Goal: Task Accomplishment & Management: Use online tool/utility

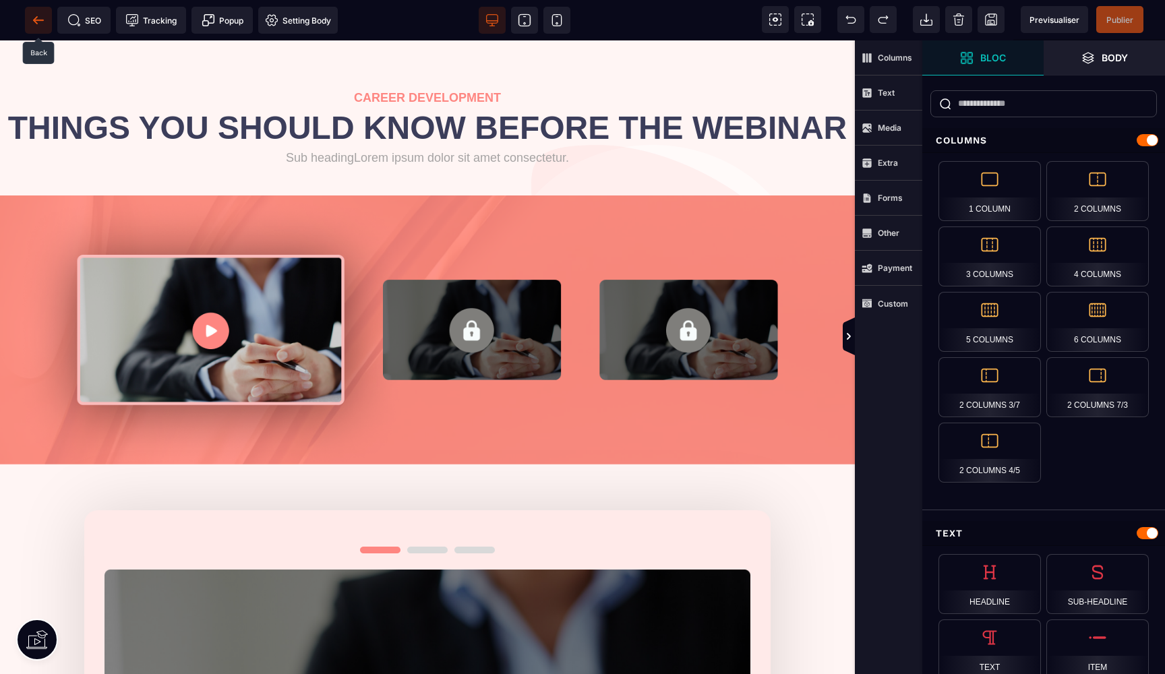
click at [32, 21] on icon at bounding box center [38, 19] width 13 height 13
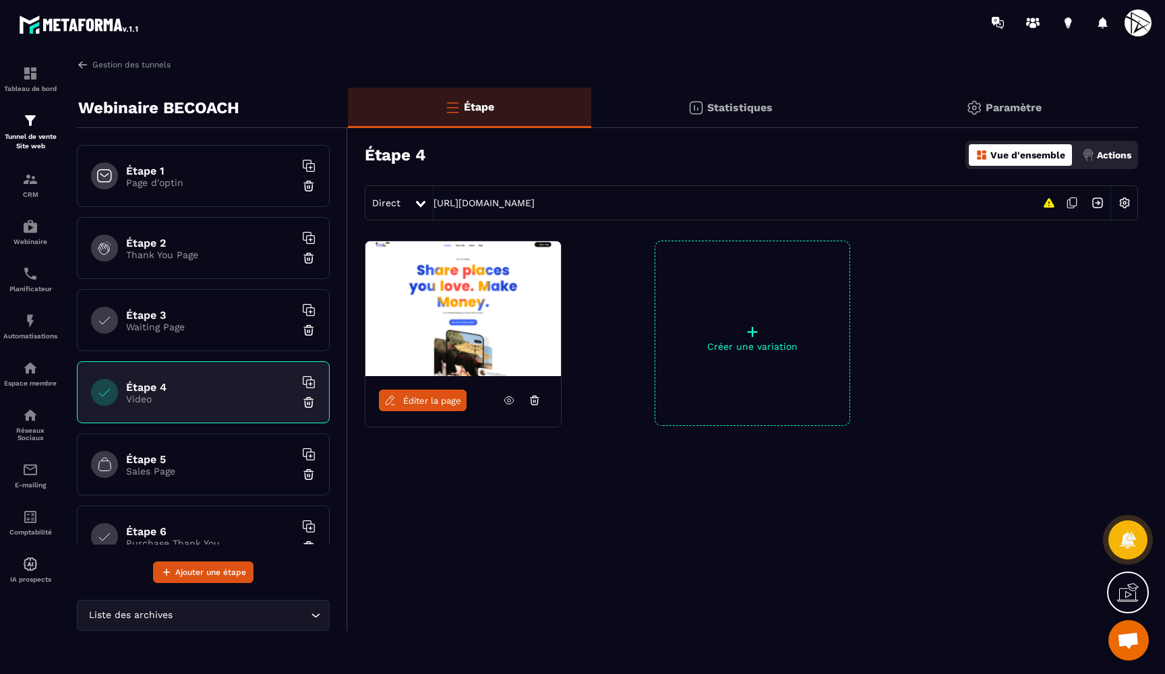
click at [196, 315] on h6 "Étape 3" at bounding box center [210, 315] width 169 height 13
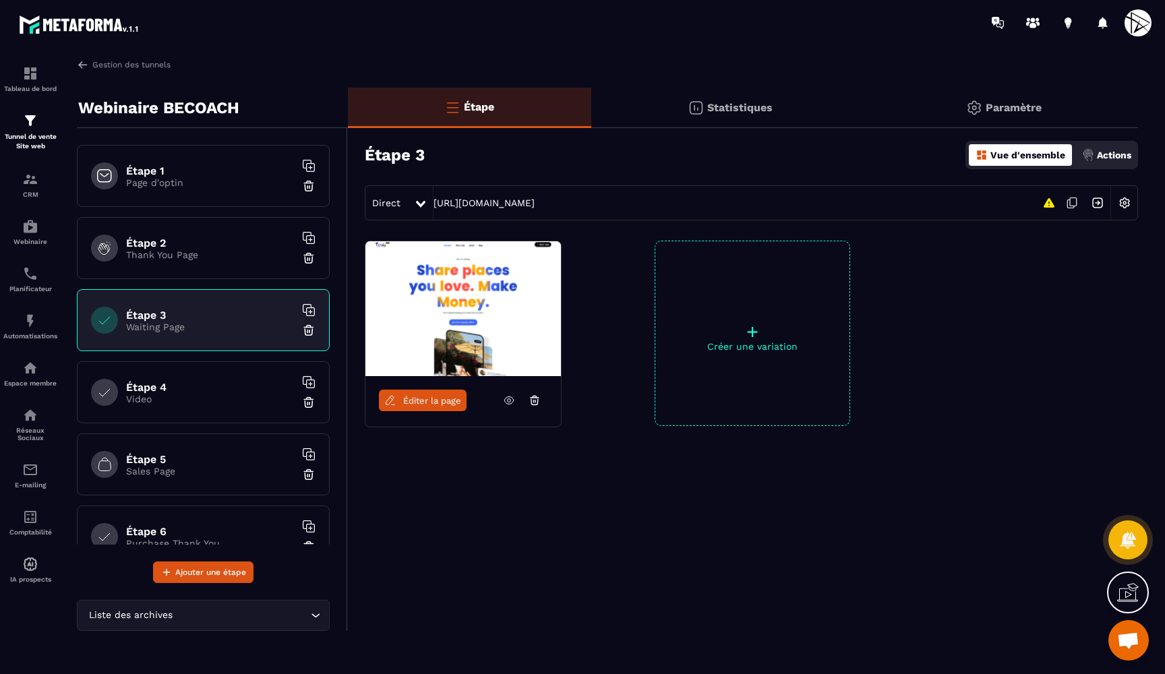
click at [501, 398] on link at bounding box center [509, 401] width 26 height 22
click at [199, 376] on div "Étape 4 Video" at bounding box center [203, 392] width 253 height 62
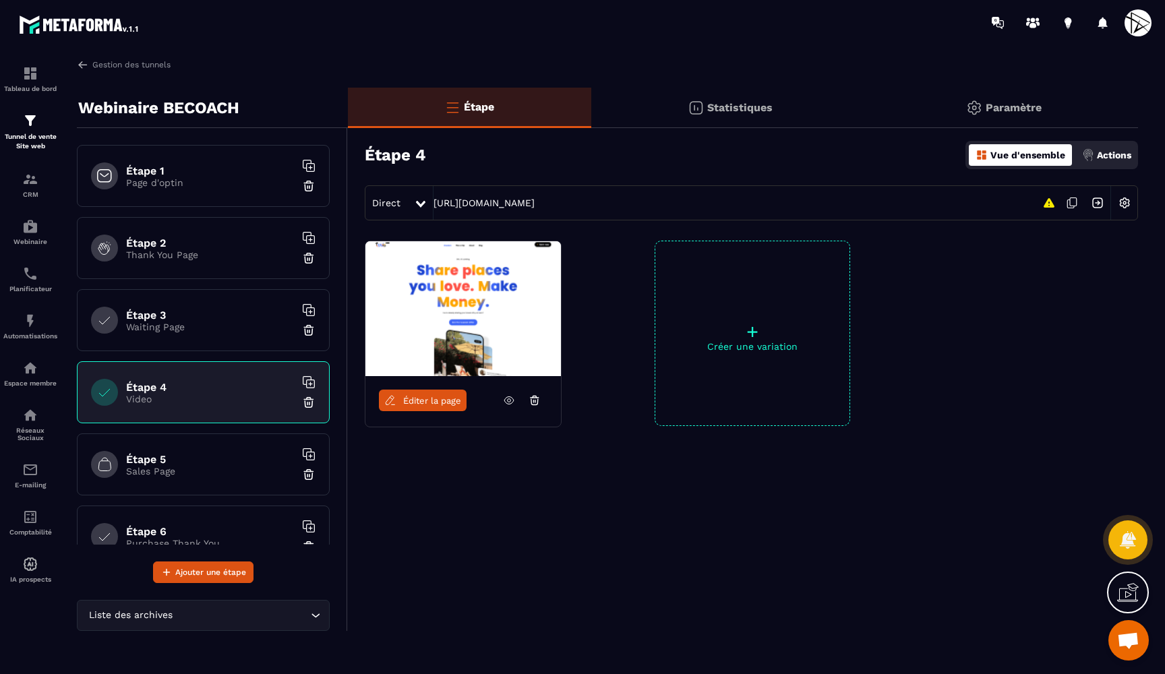
click at [401, 202] on div "Direct" at bounding box center [389, 203] width 49 height 24
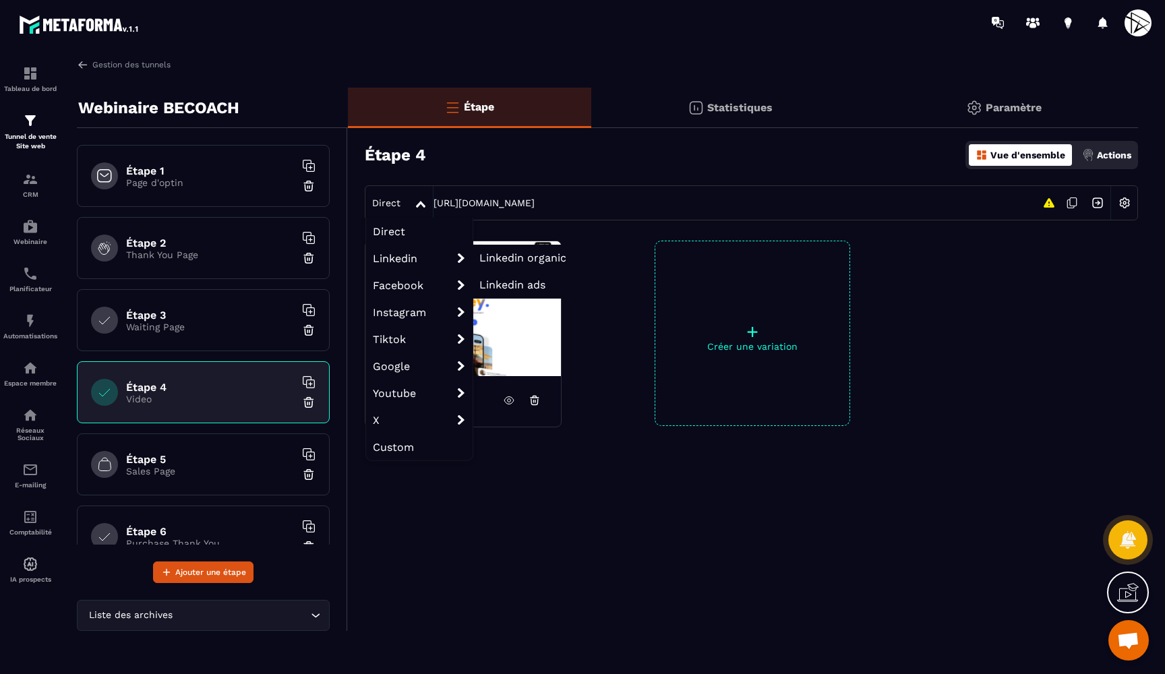
click at [502, 258] on span "Linkedin organic" at bounding box center [522, 258] width 87 height 13
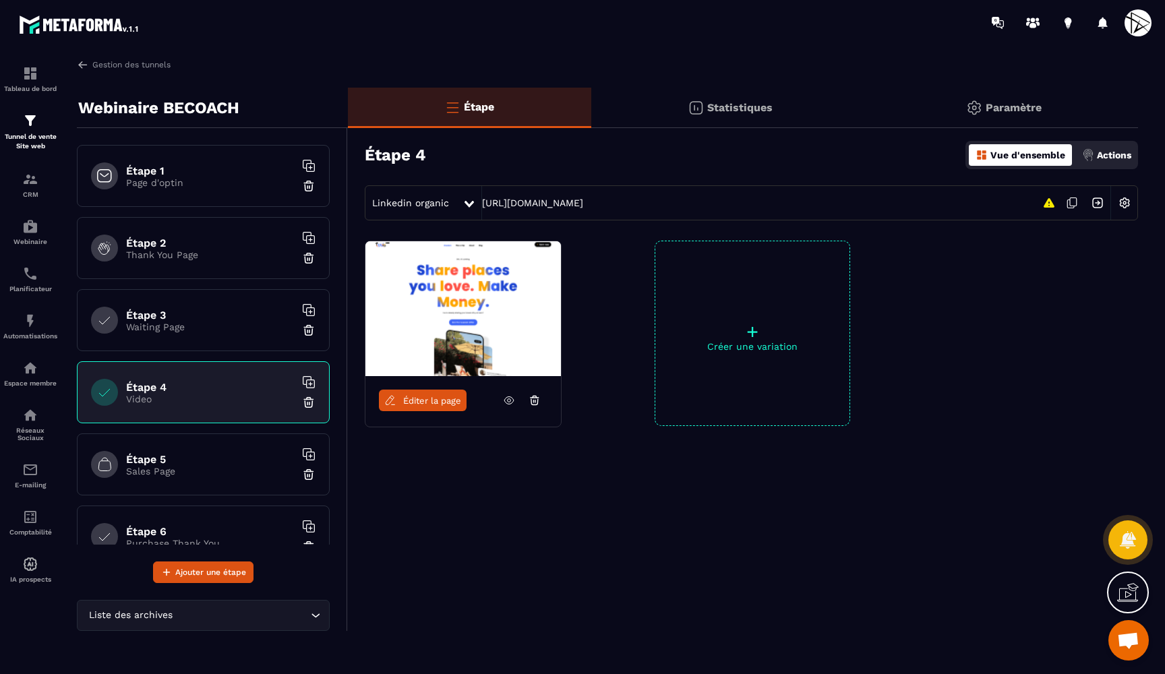
click at [438, 197] on div "Linkedin organic" at bounding box center [413, 203] width 97 height 24
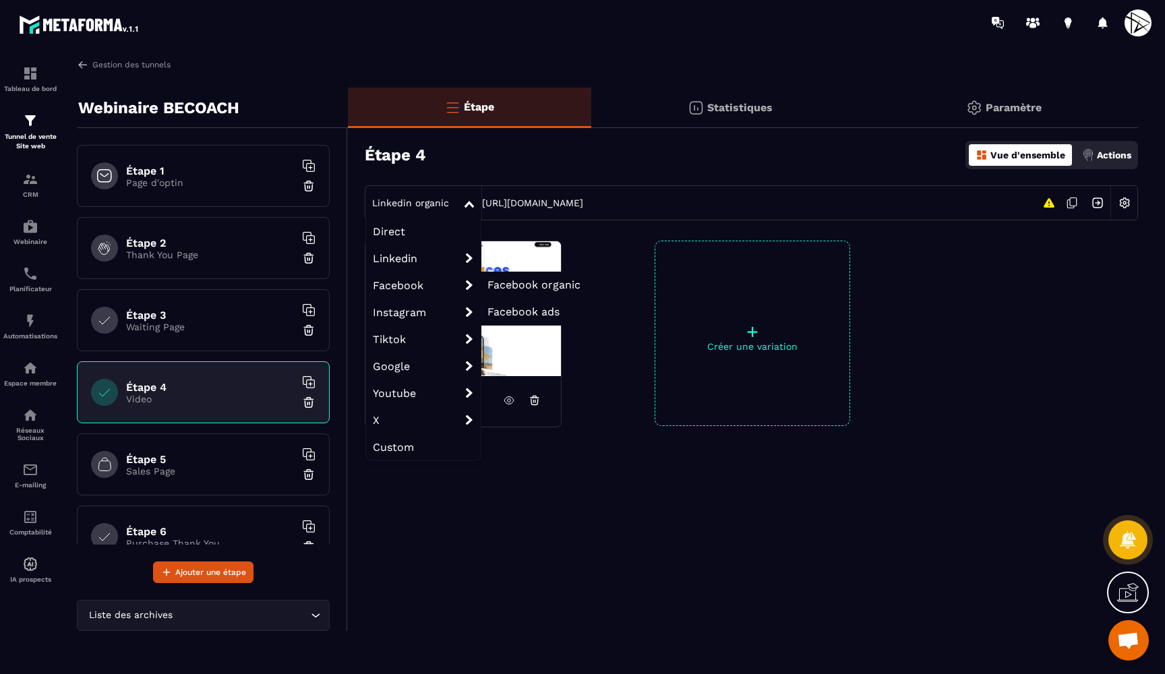
click at [420, 283] on span "Facebook" at bounding box center [423, 285] width 115 height 27
click at [399, 225] on span "Direct" at bounding box center [423, 231] width 115 height 27
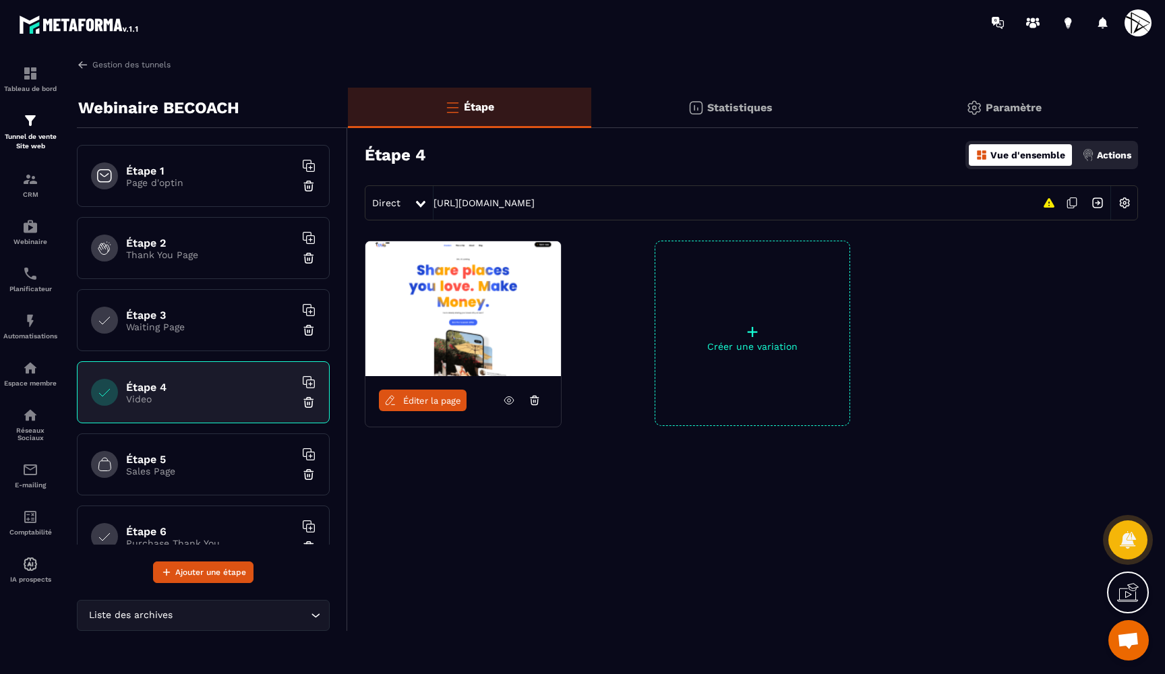
click at [481, 490] on div "Éditer la page + Créer une variation" at bounding box center [743, 367] width 790 height 253
click at [227, 471] on p "Sales Page" at bounding box center [210, 471] width 169 height 11
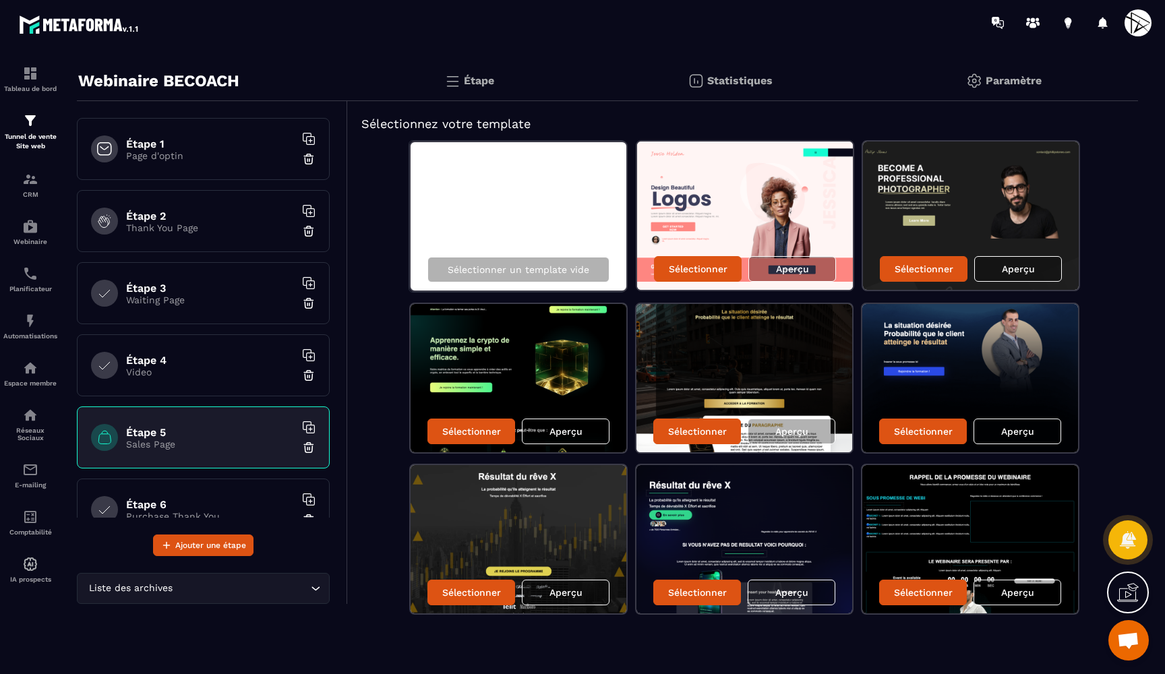
click at [780, 486] on img at bounding box center [745, 539] width 216 height 148
click at [749, 508] on img at bounding box center [745, 539] width 216 height 148
click at [757, 502] on img at bounding box center [745, 539] width 216 height 148
click at [711, 598] on div "Sélectionner" at bounding box center [697, 593] width 88 height 26
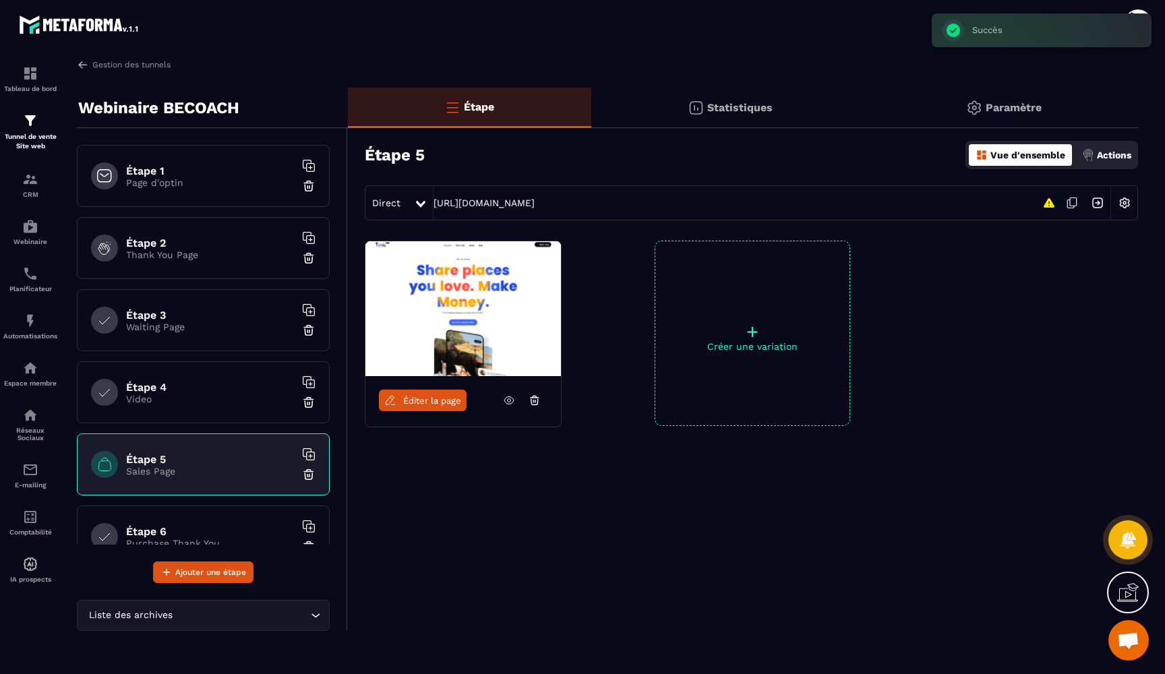
click at [515, 398] on icon at bounding box center [509, 400] width 12 height 12
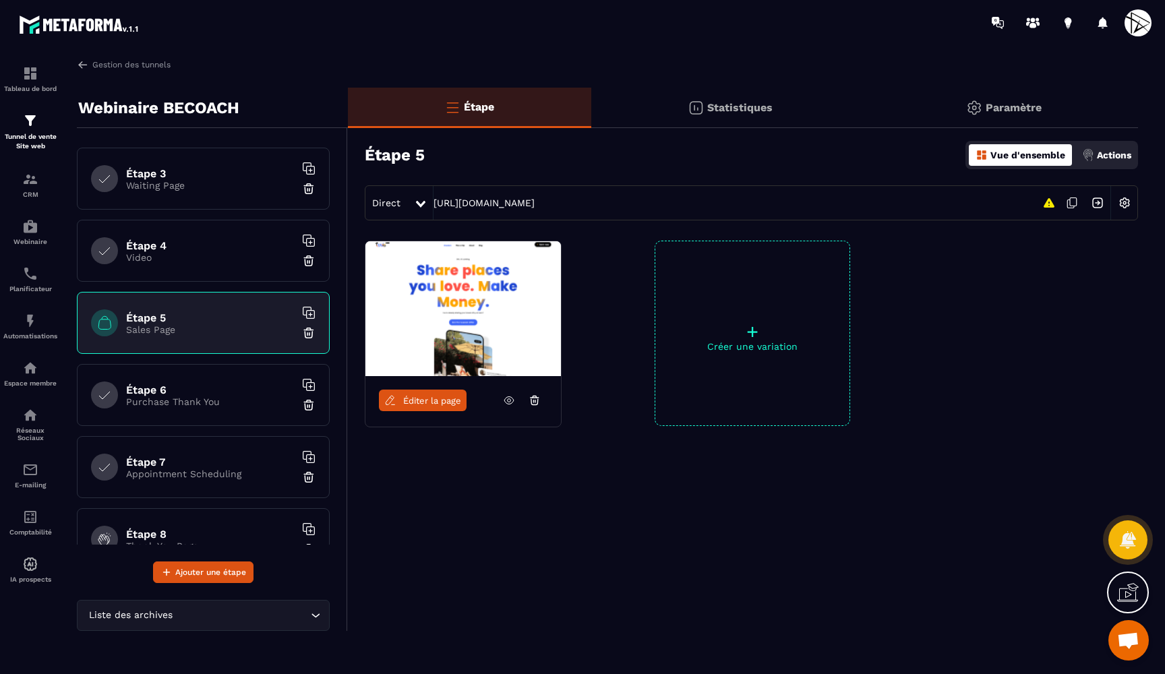
scroll to position [151, 0]
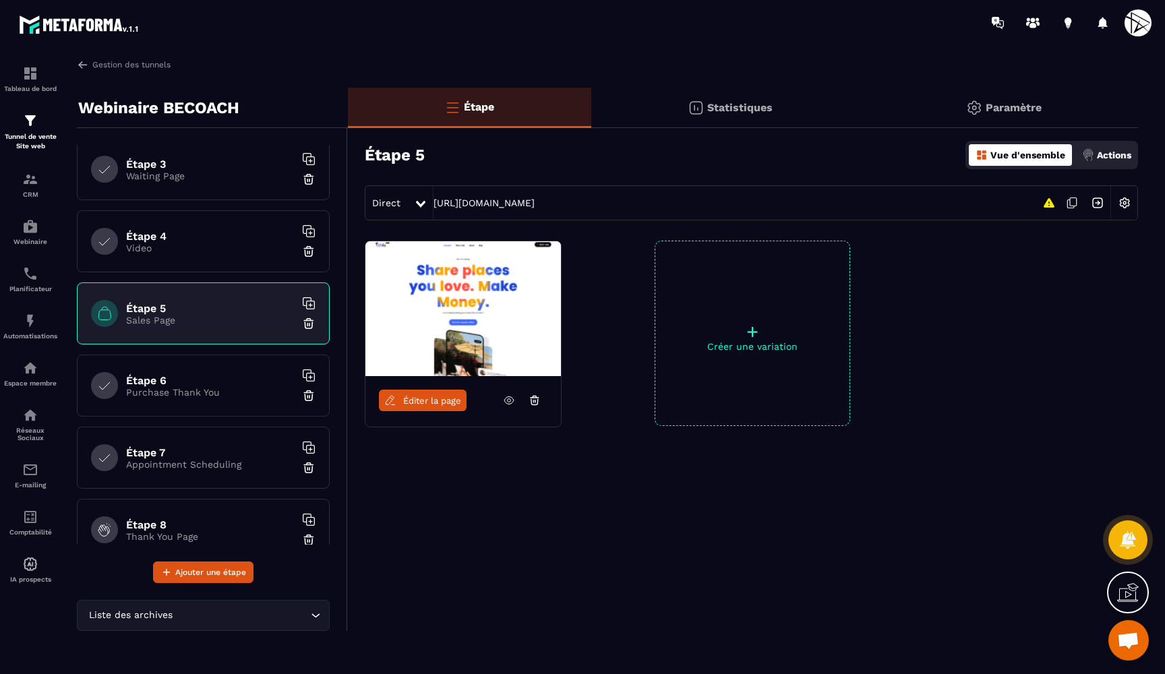
click at [220, 373] on div "Étape 6 Purchase Thank You" at bounding box center [203, 386] width 253 height 62
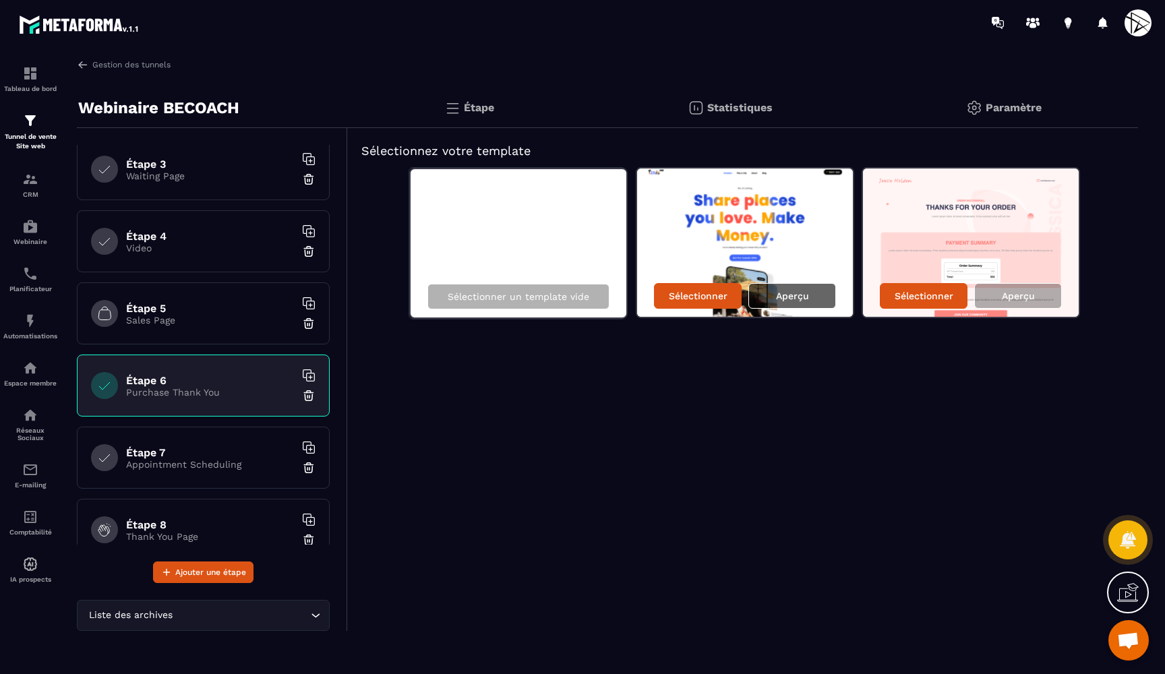
click at [780, 291] on p "Aperçu" at bounding box center [792, 296] width 33 height 11
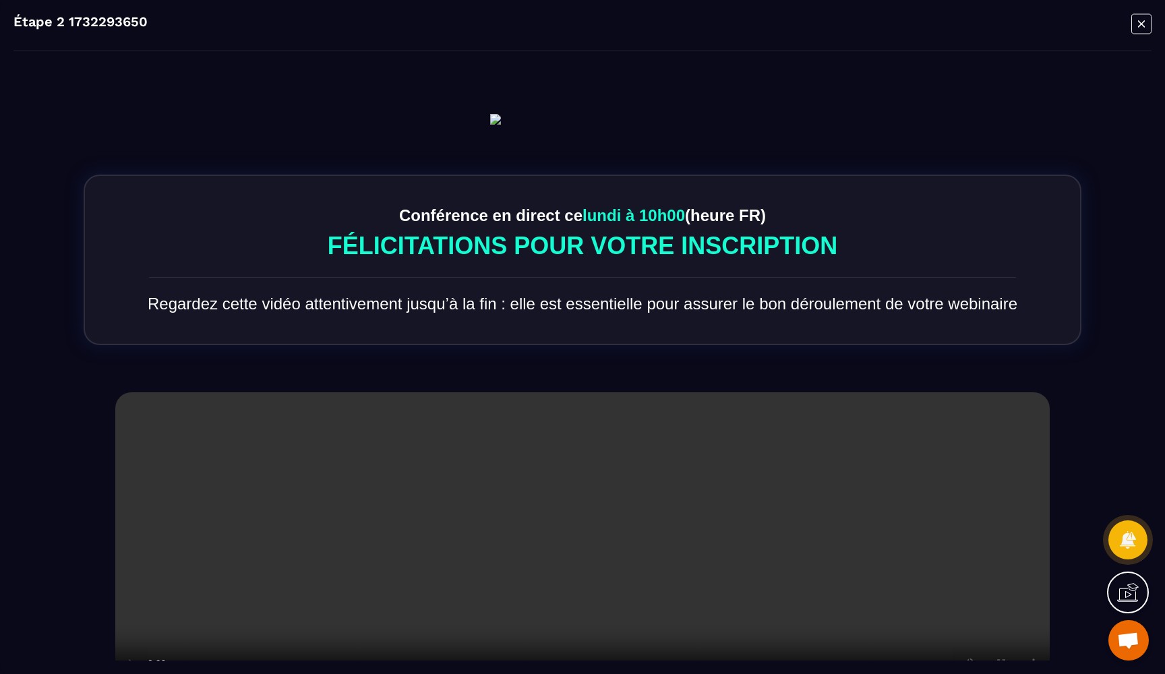
click at [1134, 26] on icon "Modal window" at bounding box center [1142, 23] width 20 height 21
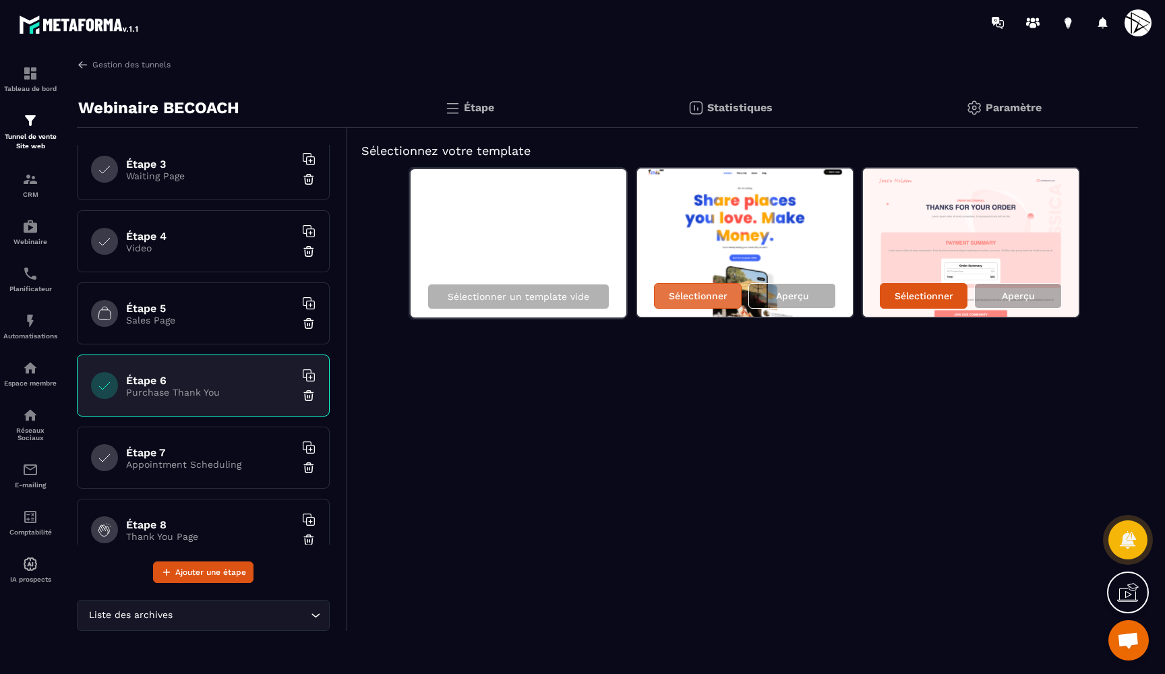
click at [705, 295] on p "Sélectionner" at bounding box center [698, 296] width 59 height 11
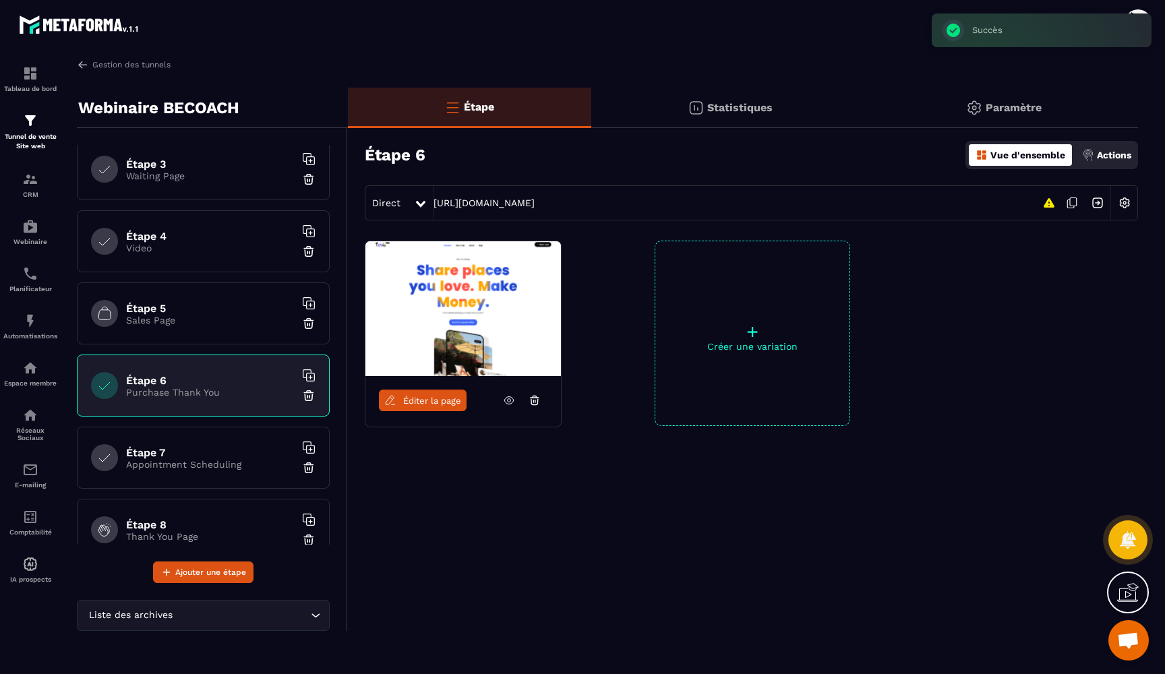
click at [425, 401] on span "Éditer la page" at bounding box center [432, 401] width 58 height 10
